Goal: Task Accomplishment & Management: Complete application form

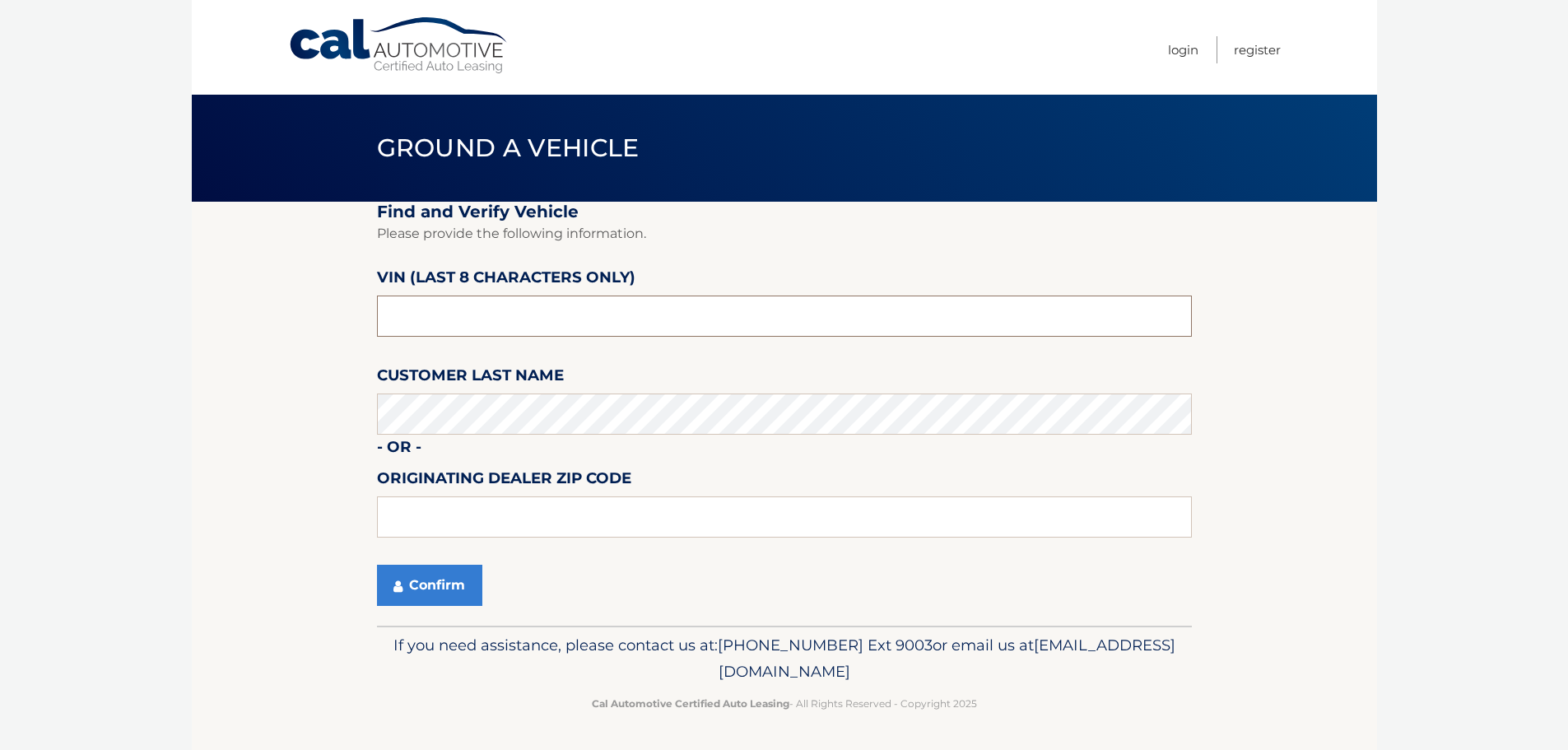
click at [597, 299] on input "text" at bounding box center [785, 316] width 815 height 41
type input "p8766210"
click at [377, 565] on button "Confirm" at bounding box center [429, 585] width 105 height 41
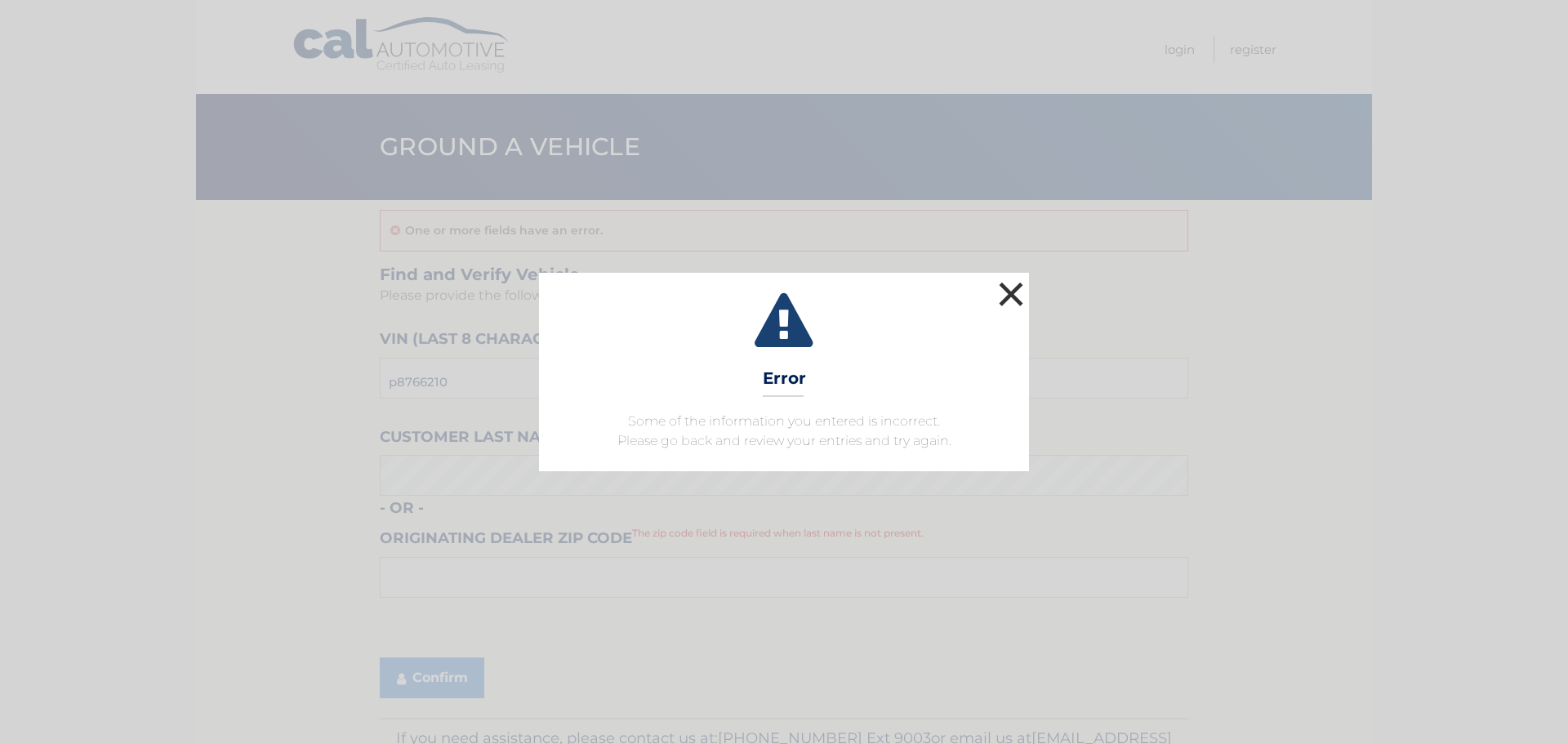
click at [1018, 297] on button "×" at bounding box center [1012, 294] width 33 height 33
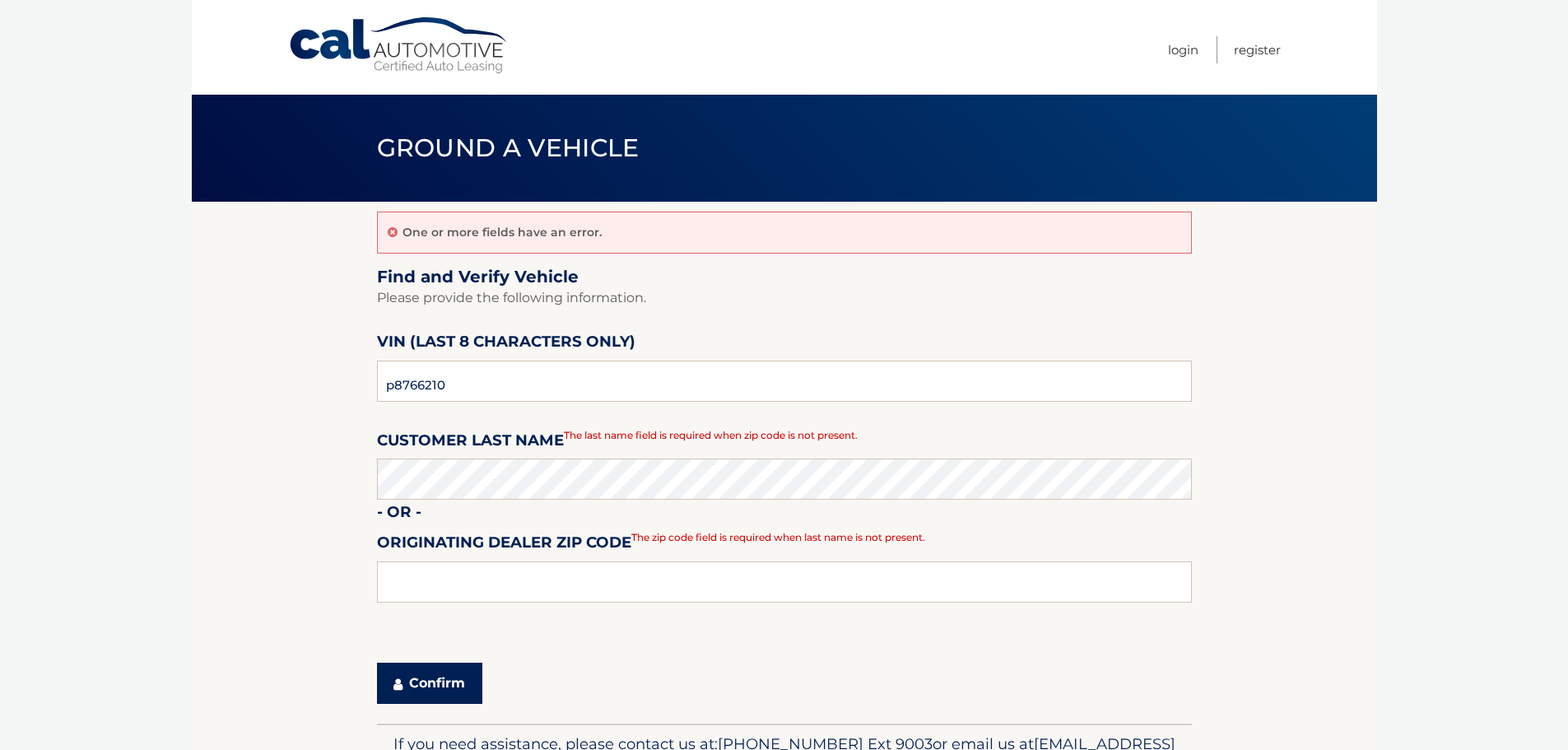
click at [421, 681] on button "Confirm" at bounding box center [429, 683] width 105 height 41
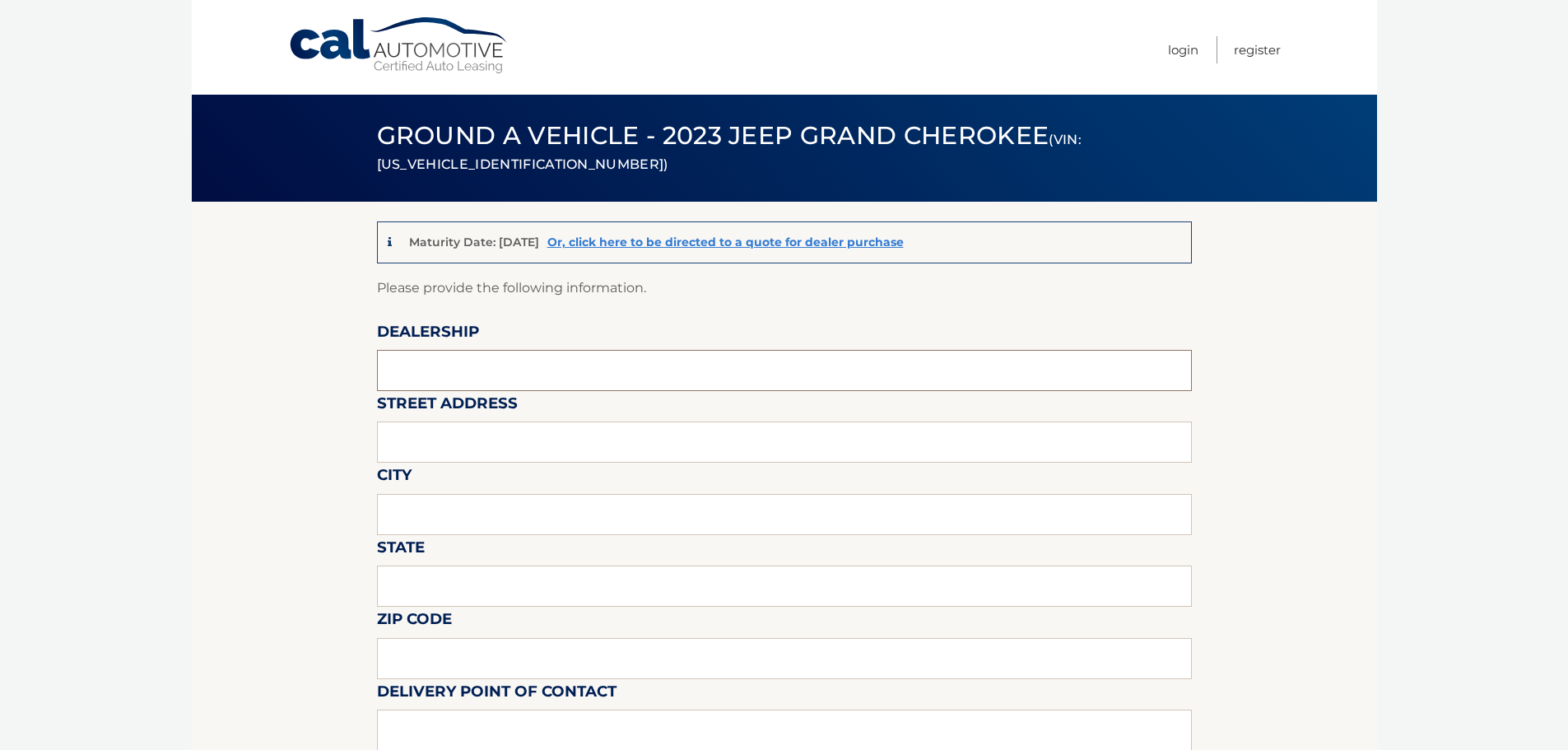
click at [437, 373] on input "text" at bounding box center [785, 370] width 815 height 41
type input "Salerno Duane"
type input "233 BROAD STREET"
type input "SUMMIT"
type input "NJ"
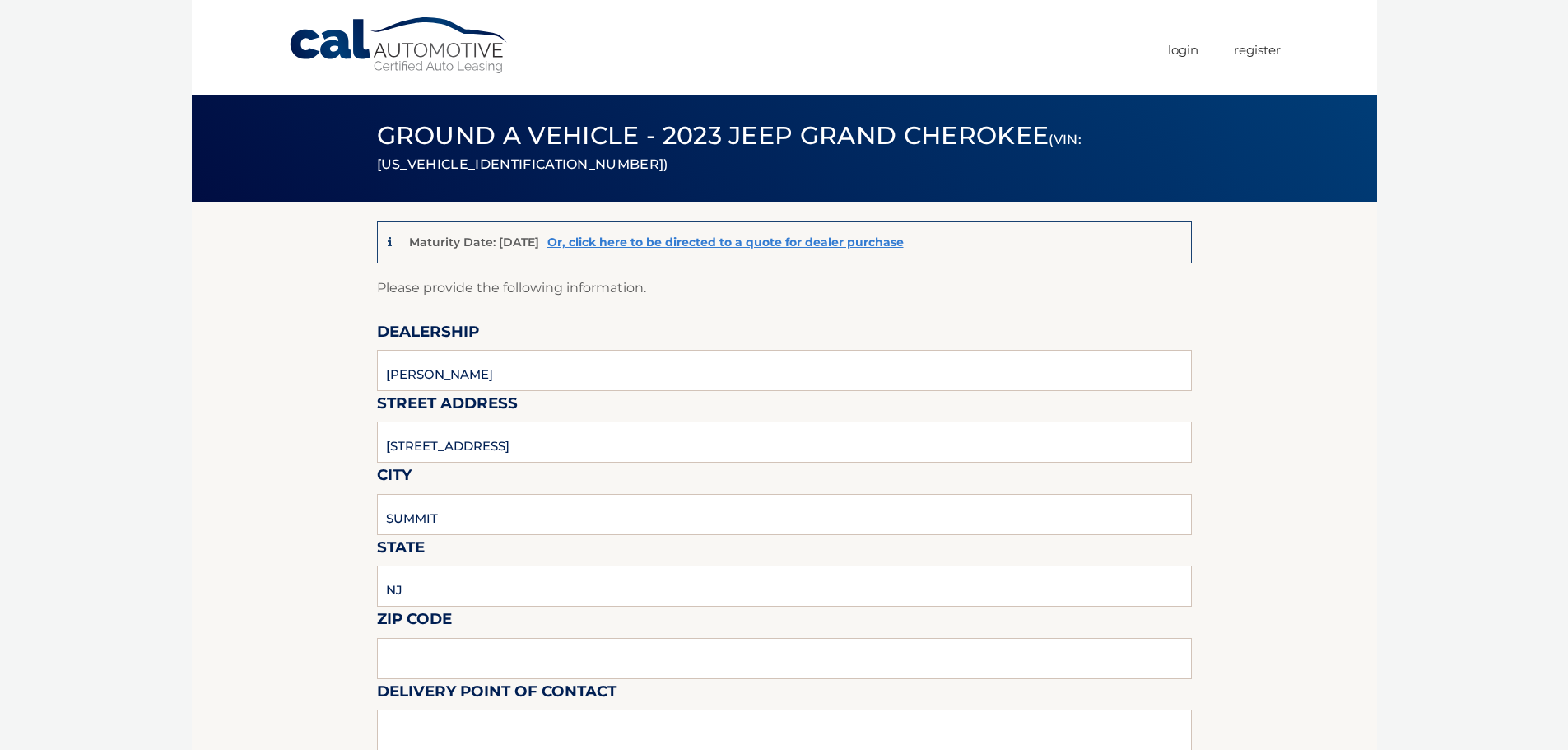
type input "07901"
type input ". CRESTWOOD MOTORS"
click at [406, 452] on input "233 BROAD STREET" at bounding box center [785, 442] width 815 height 41
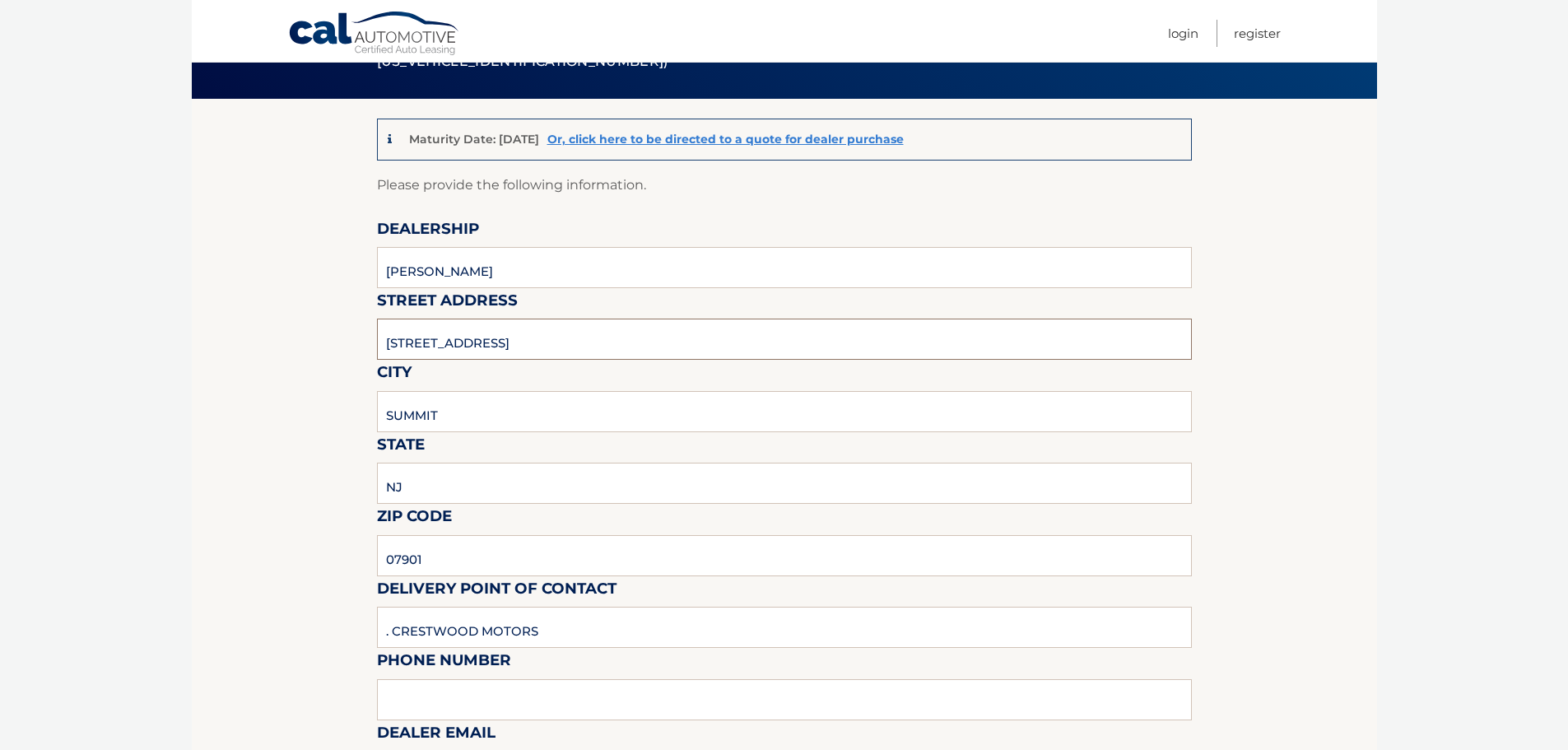
scroll to position [329, 0]
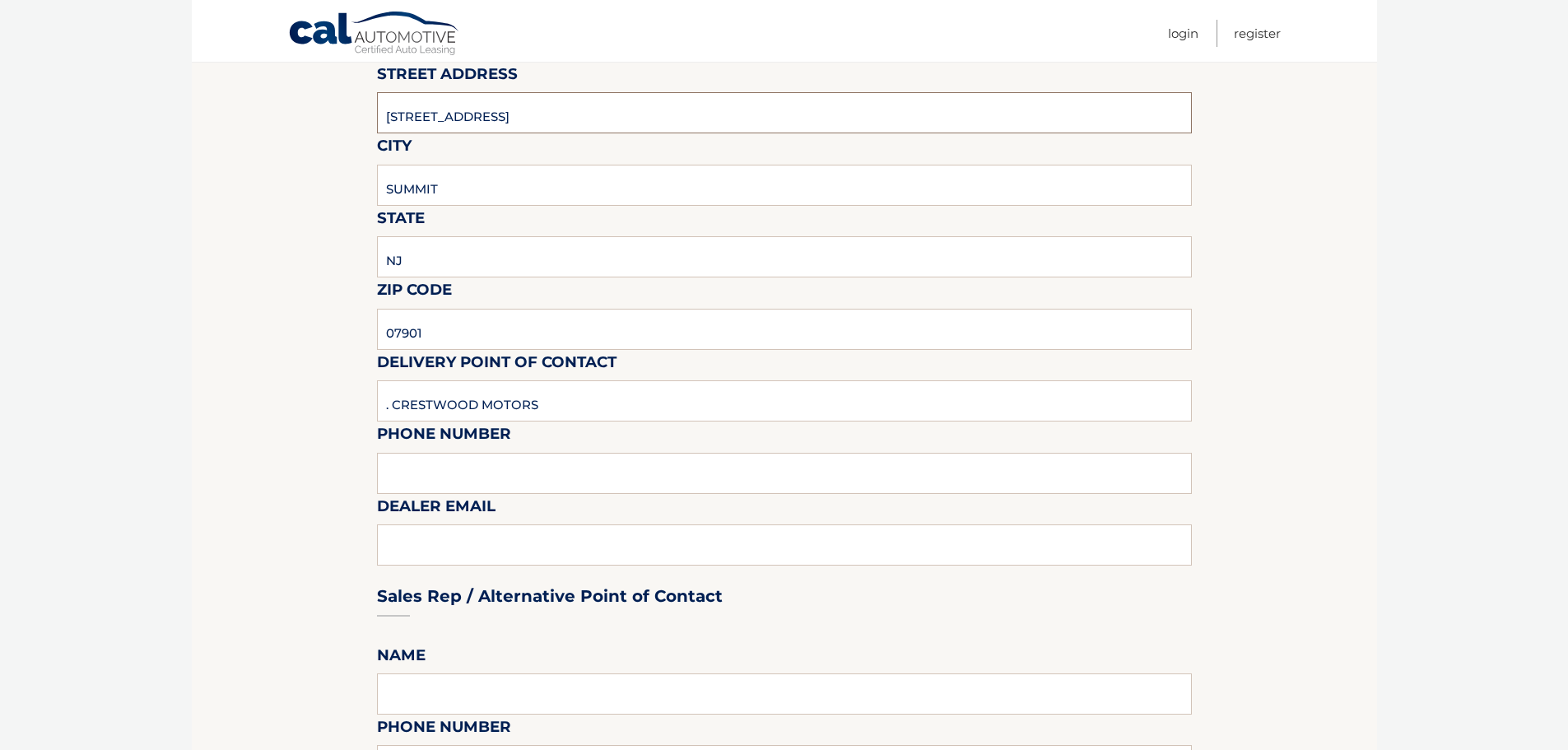
type input "267 BROAD STREET"
click at [569, 408] on input ". CRESTWOOD MOTORS" at bounding box center [785, 401] width 815 height 41
type input "Henry Argueta"
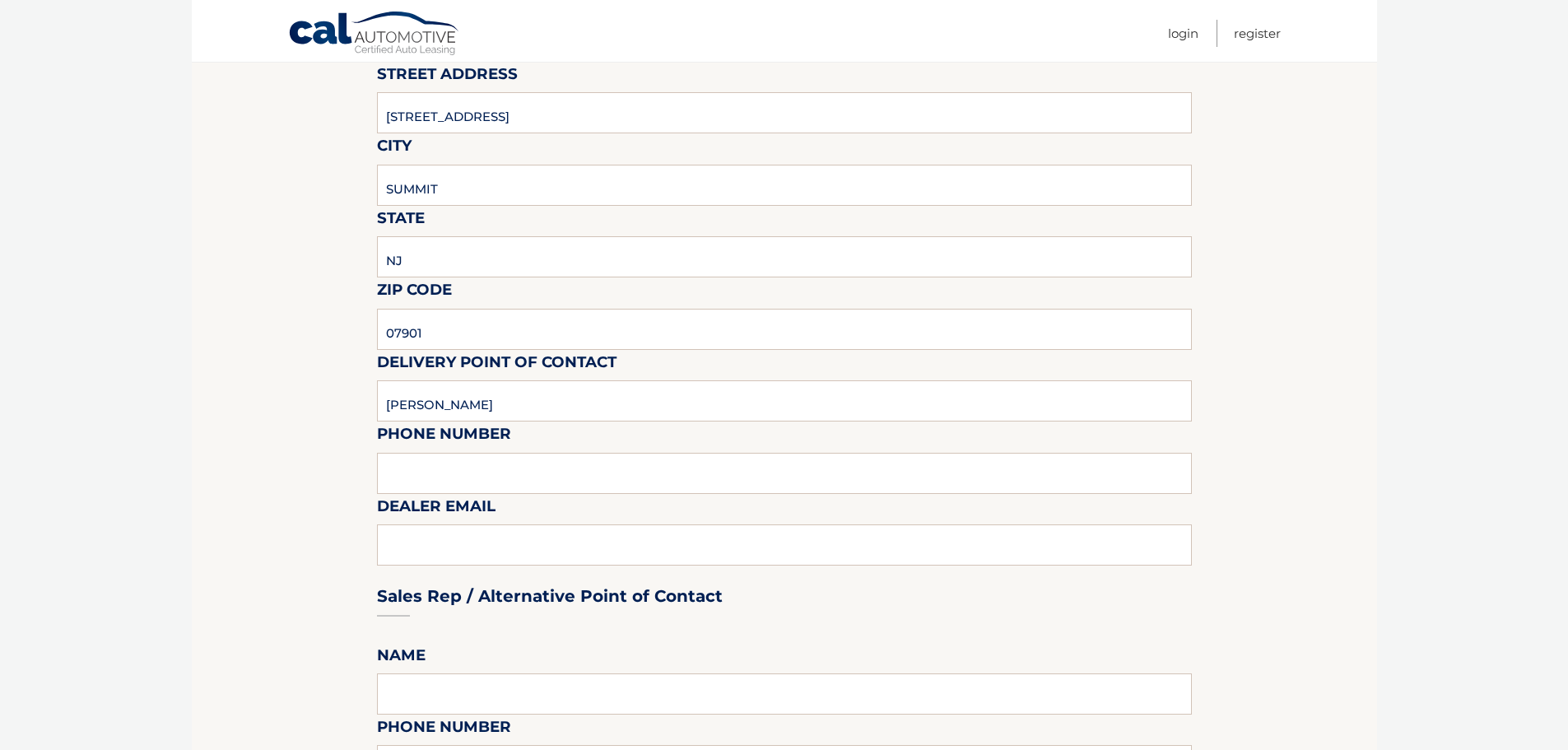
type input "2018441643"
type input "HENRYA@SDSUMMIT.COM"
type input "Henry Argueta"
type input "2018441643"
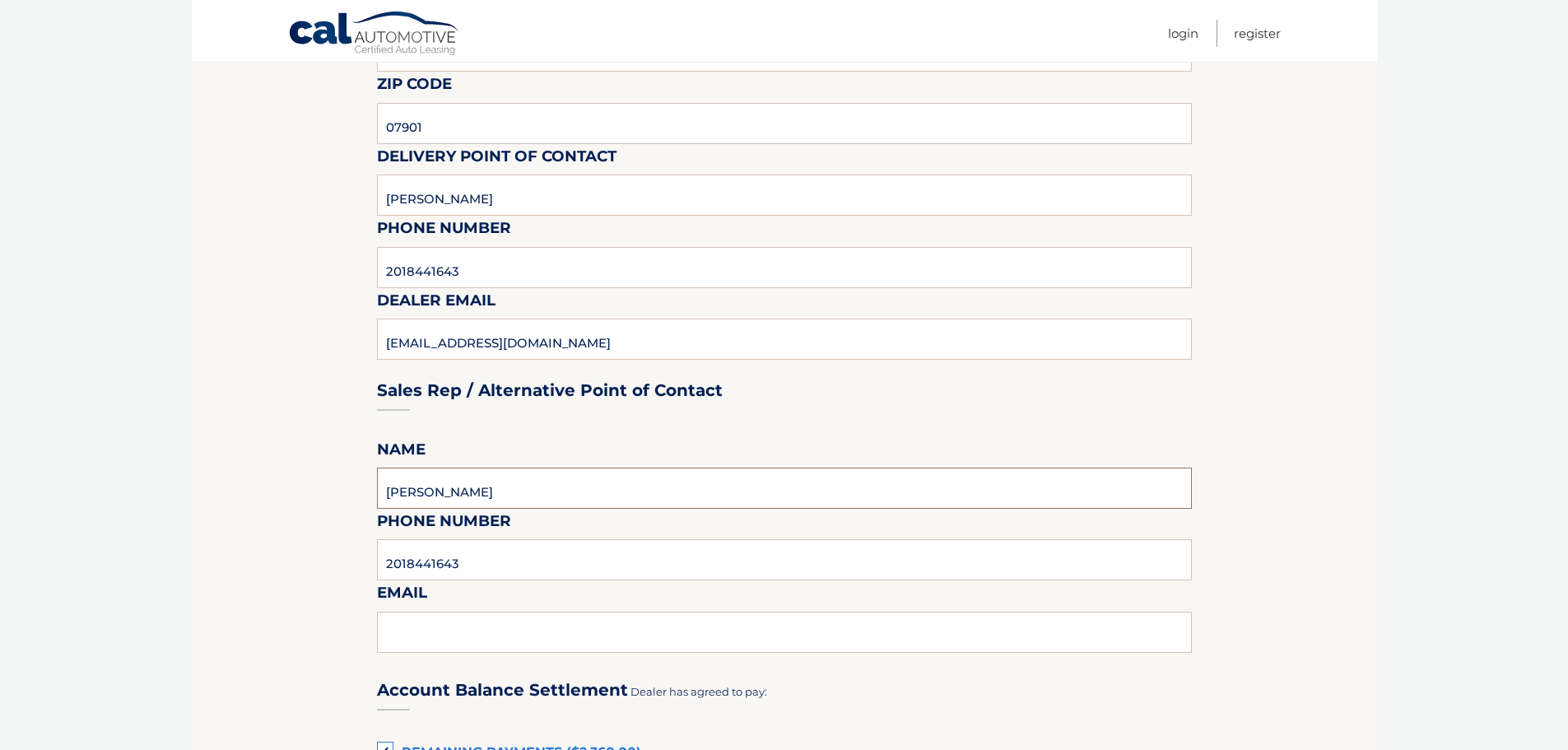
scroll to position [494, 0]
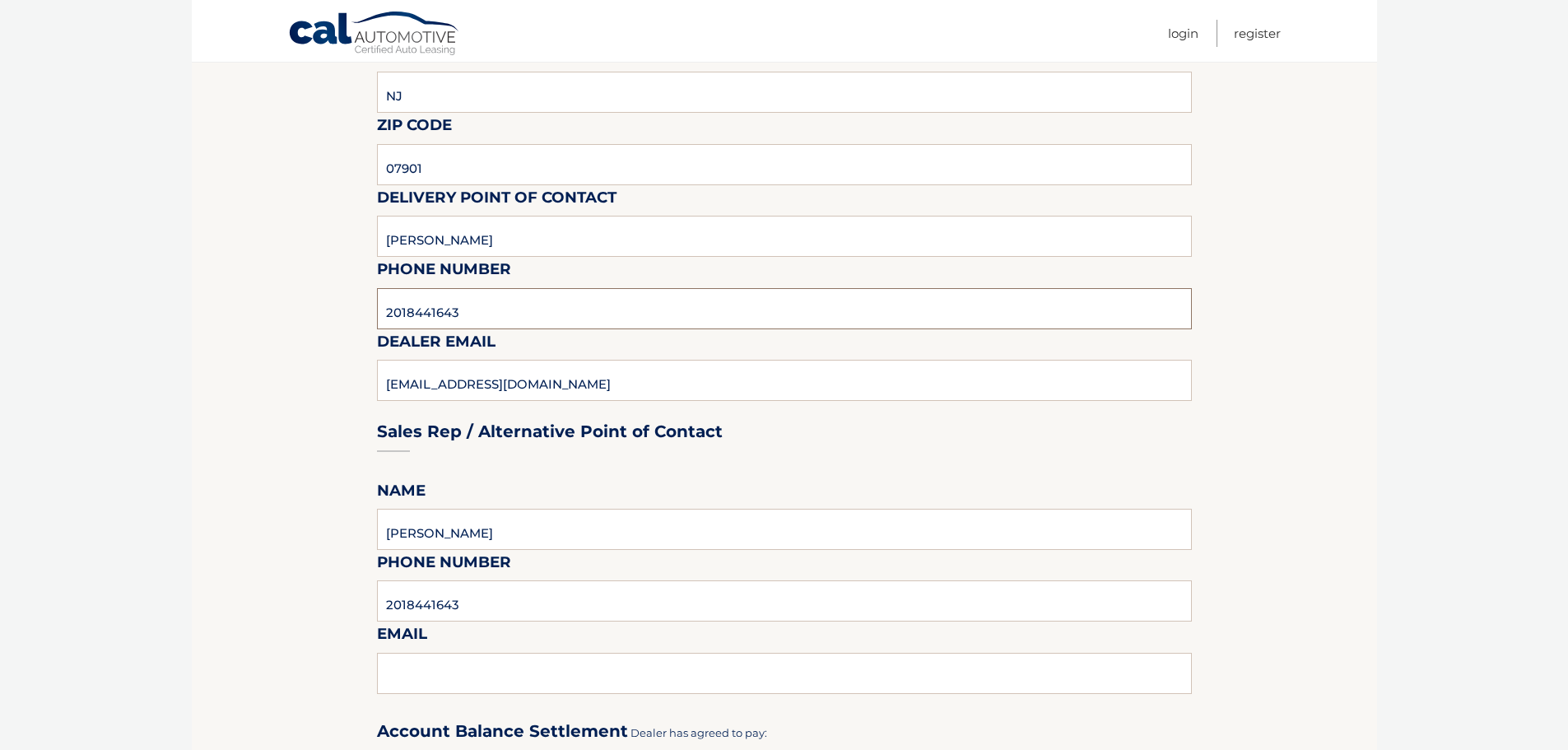
click at [470, 312] on input "2018441643" at bounding box center [785, 308] width 815 height 41
type input "9082776700"
click at [463, 605] on input "2018441643" at bounding box center [785, 601] width 815 height 41
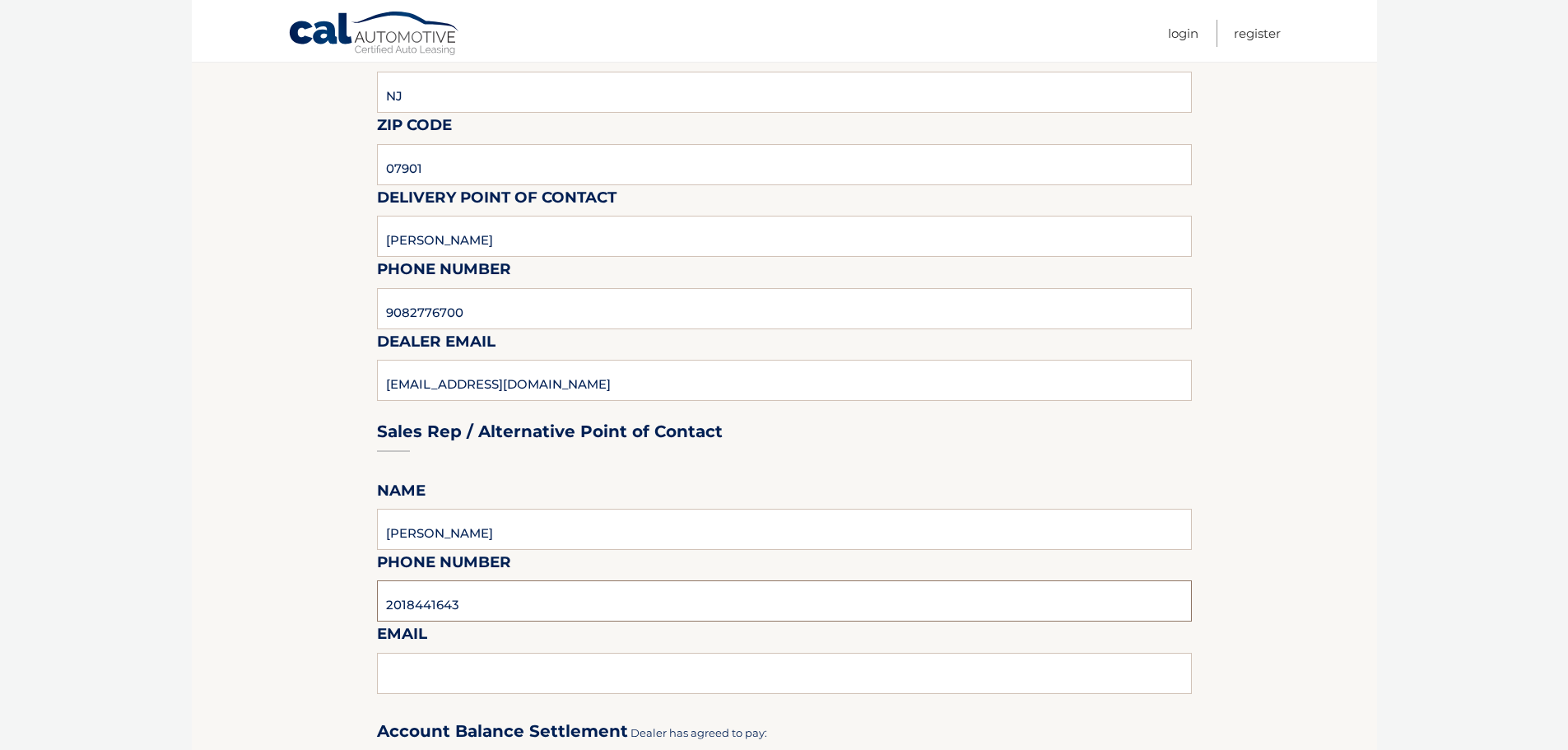
click at [463, 605] on input "2018441643" at bounding box center [785, 601] width 815 height 41
type input "9082776700"
type input "henrya@sdsummit.com"
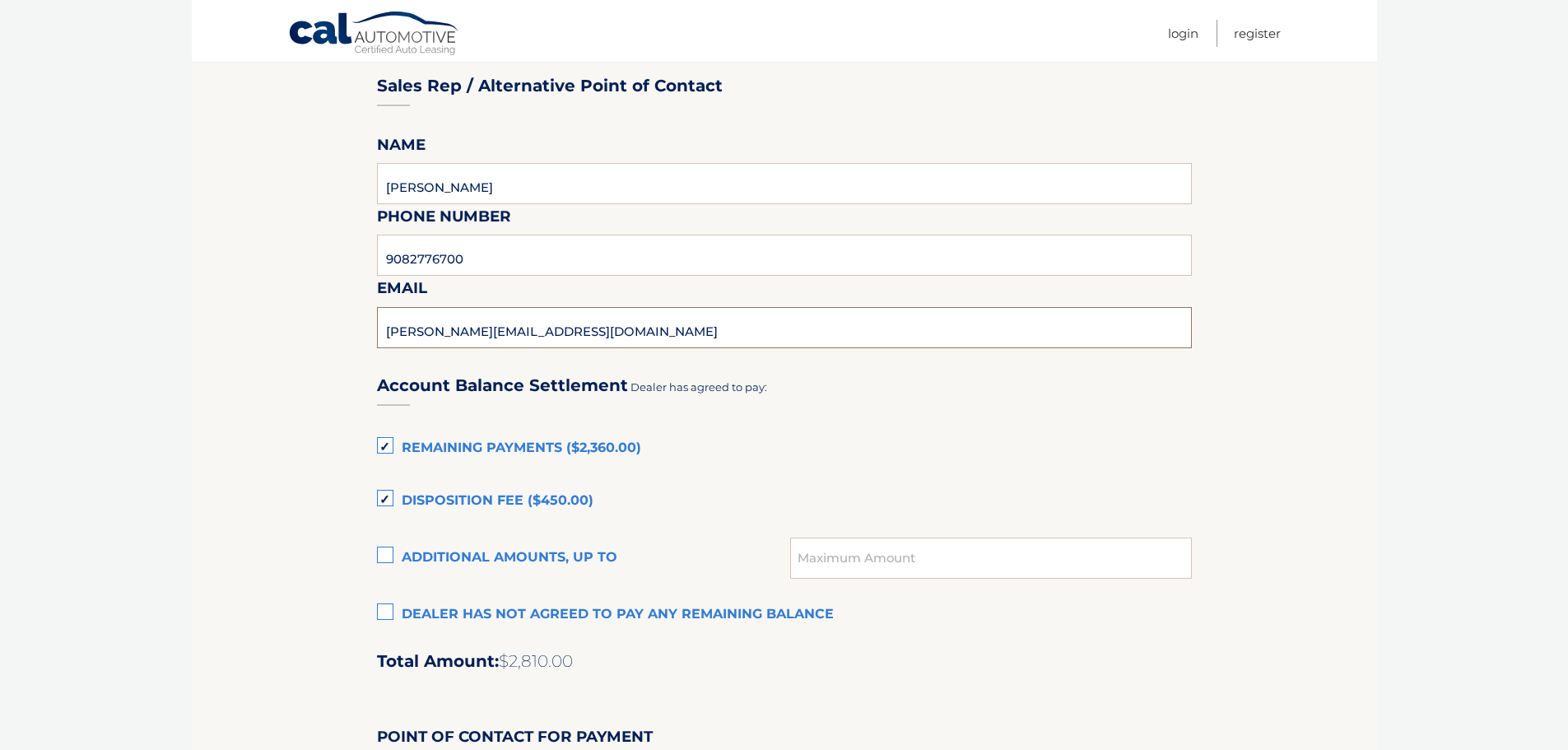
scroll to position [1070, 0]
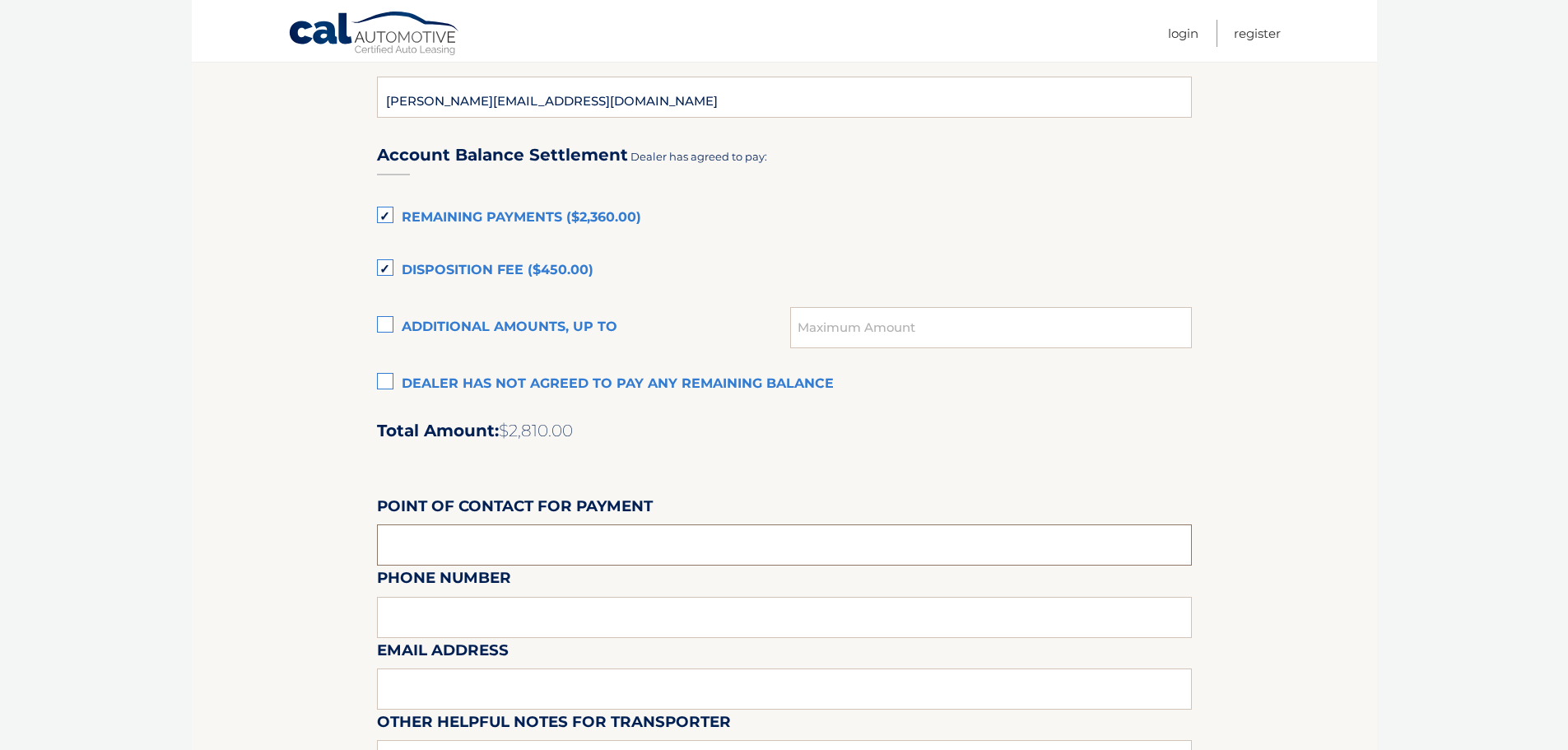
click at [462, 544] on input "text" at bounding box center [785, 545] width 815 height 41
type input "Sharneese Rodriguez"
click at [461, 622] on div "Email Address" at bounding box center [785, 601] width 815 height 72
click at [551, 566] on div "Email Address" at bounding box center [785, 601] width 815 height 72
click at [558, 547] on input "Sharneese Rodriguez" at bounding box center [785, 545] width 815 height 41
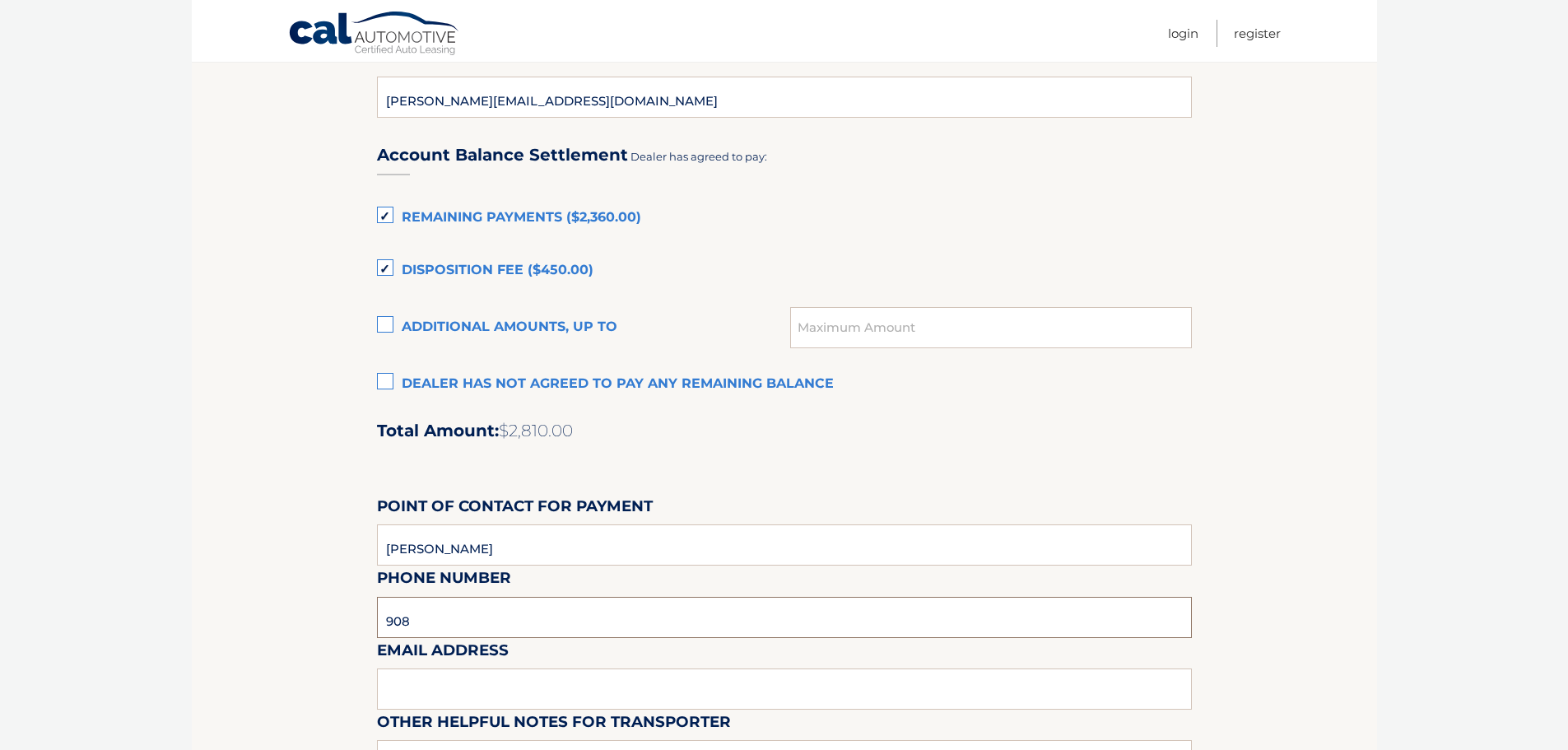
type input "9082776700"
type input "h"
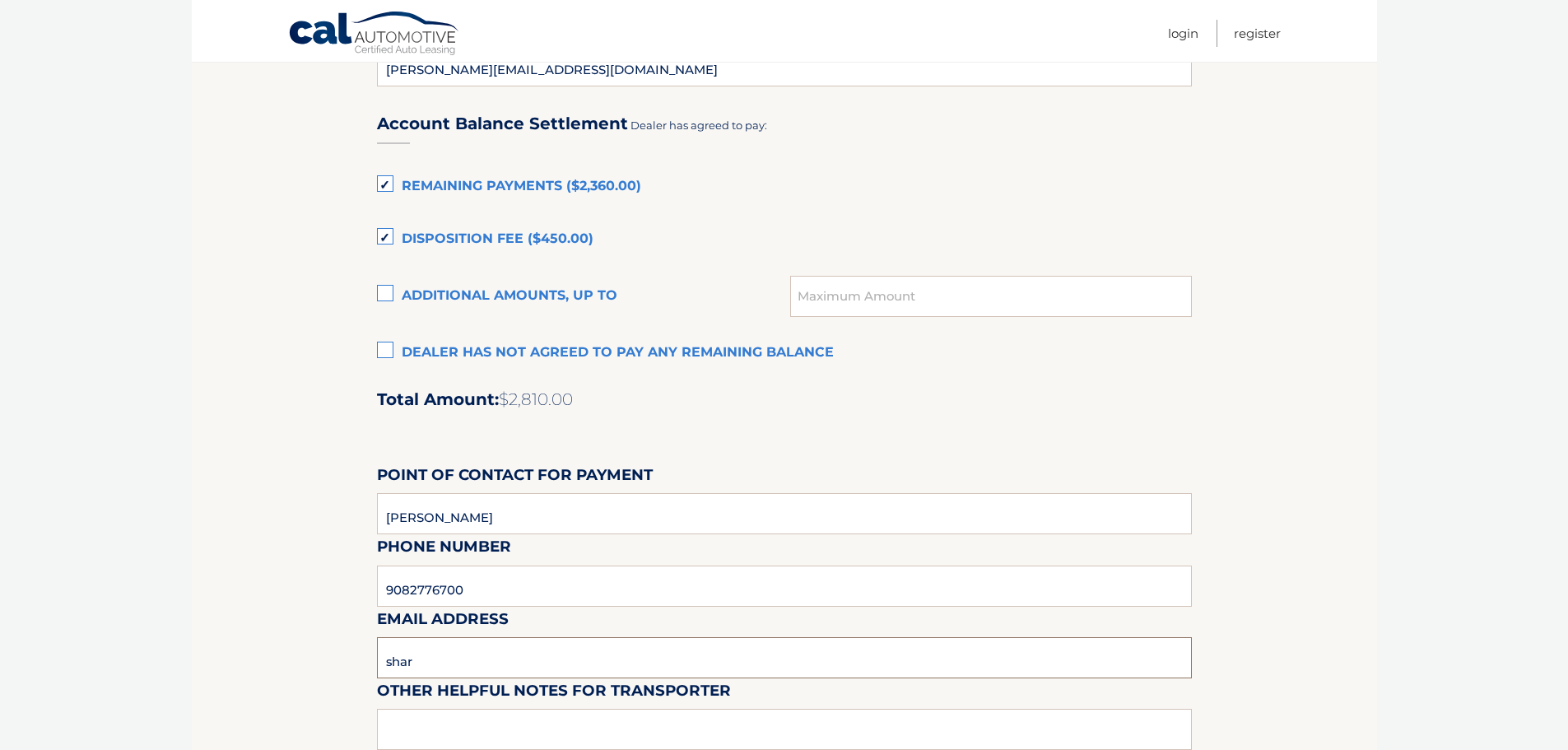
click at [475, 662] on input "shar" at bounding box center [785, 658] width 815 height 41
type input "sharneeser@sdsummit.com"
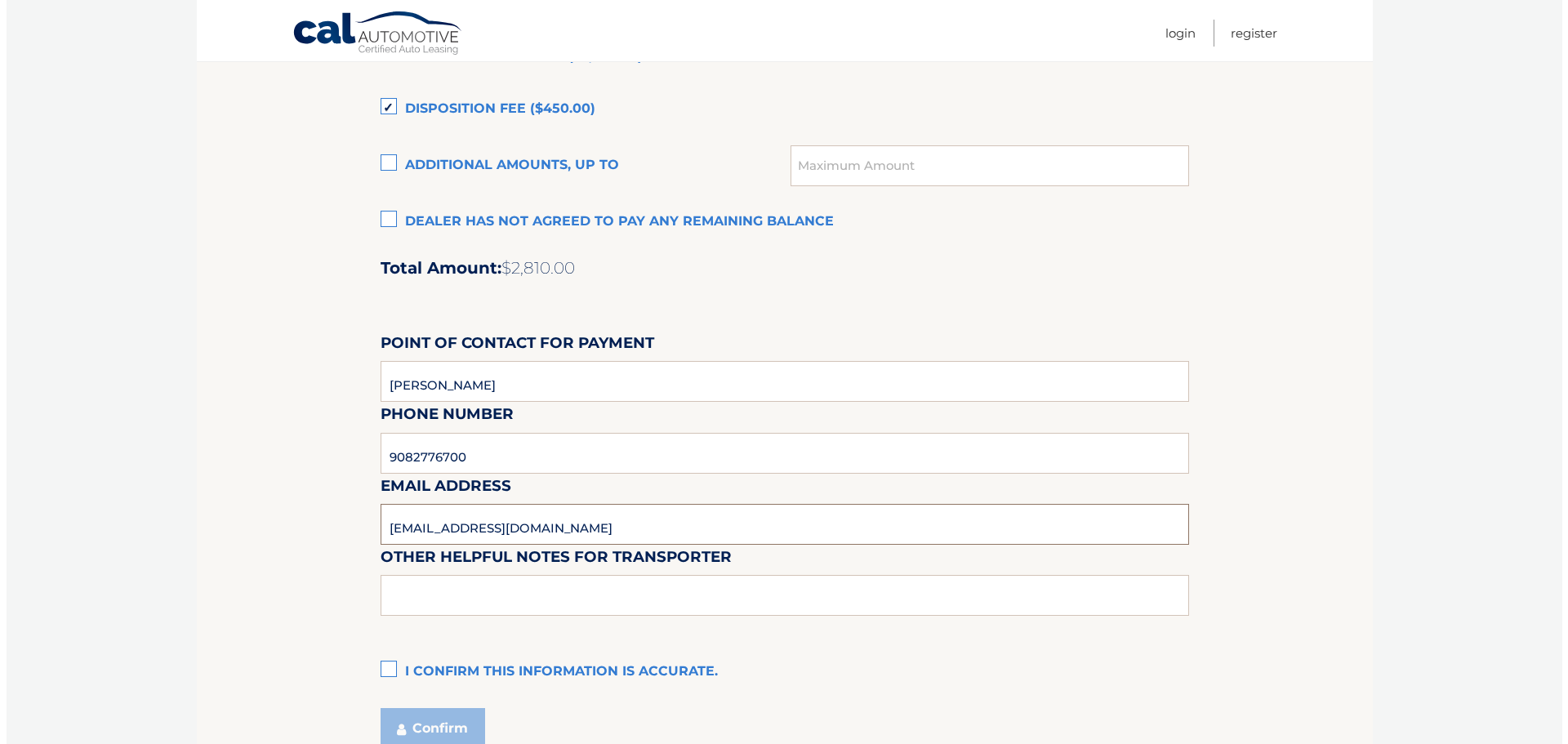
scroll to position [1256, 0]
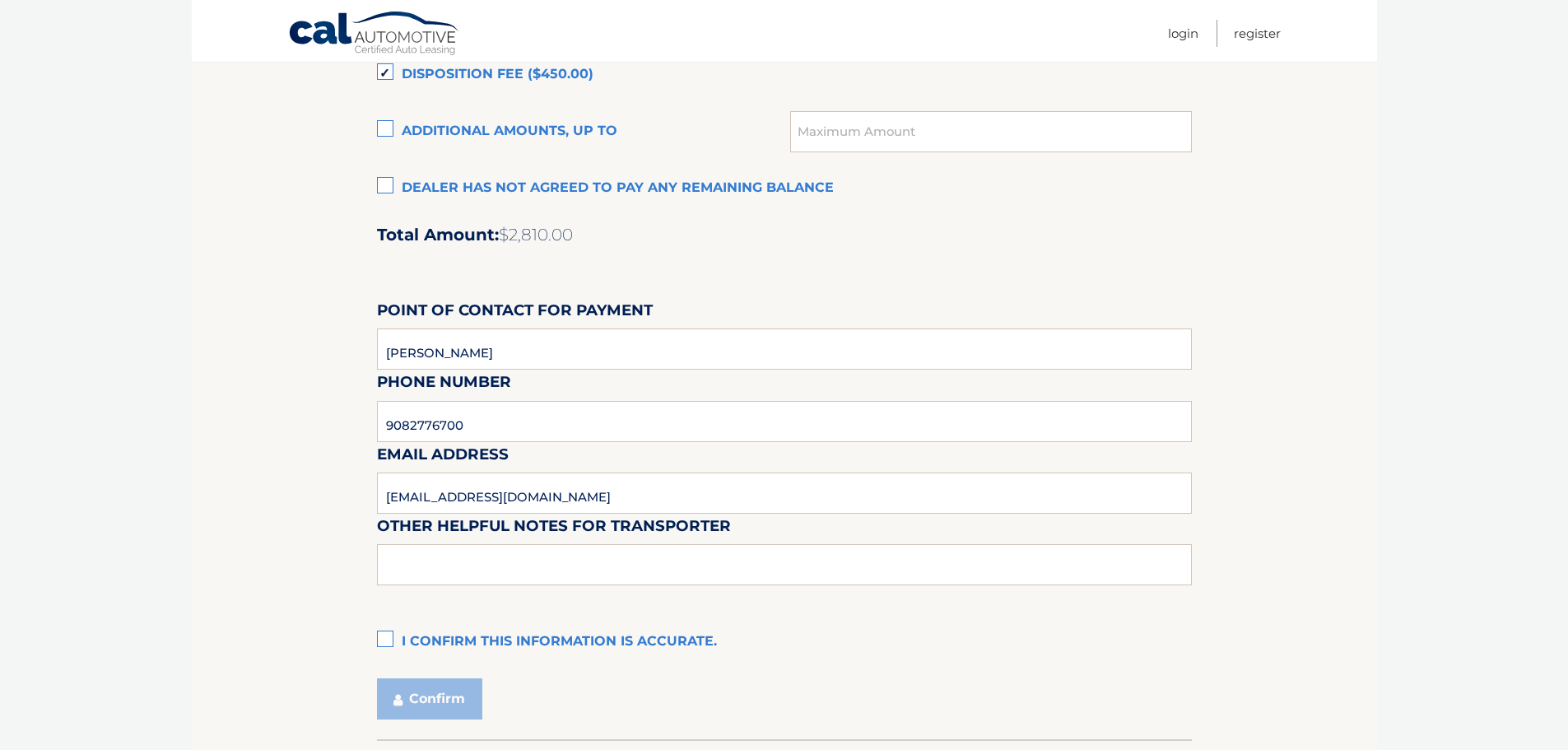
click at [392, 641] on label "I confirm this information is accurate." at bounding box center [785, 643] width 815 height 33
click at [0, 0] on input "I confirm this information is accurate." at bounding box center [0, 0] width 0 height 0
click at [422, 579] on input "text" at bounding box center [785, 565] width 815 height 41
type input "none"
click at [431, 692] on button "Confirm" at bounding box center [429, 699] width 105 height 41
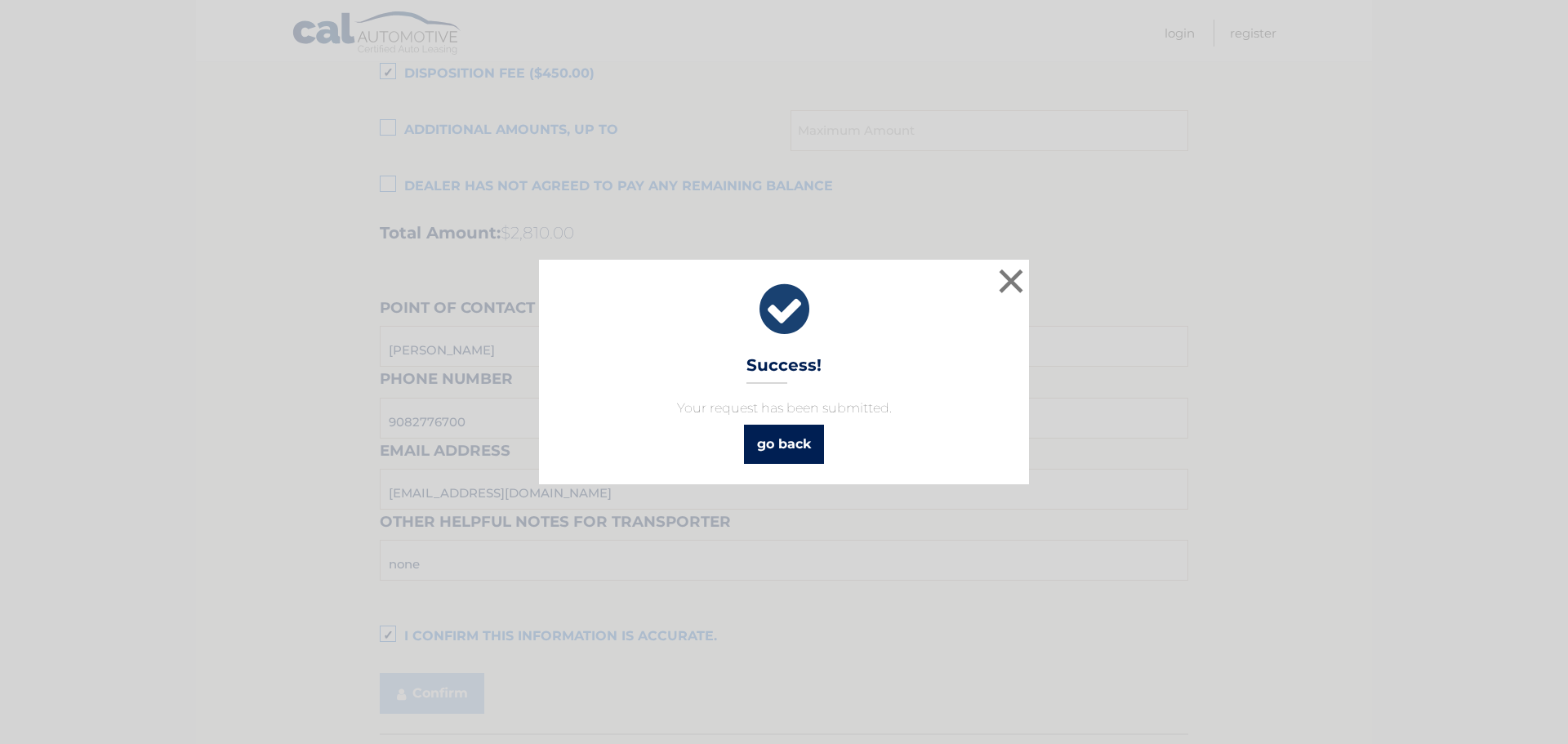
click at [800, 450] on link "go back" at bounding box center [784, 445] width 80 height 39
